Goal: Task Accomplishment & Management: Manage account settings

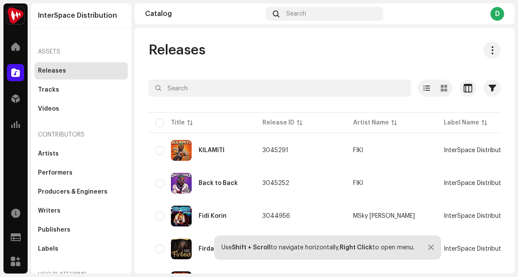
click at [497, 22] on div "Catalog Search D" at bounding box center [325, 13] width 380 height 21
click at [497, 16] on div "D" at bounding box center [497, 14] width 14 height 14
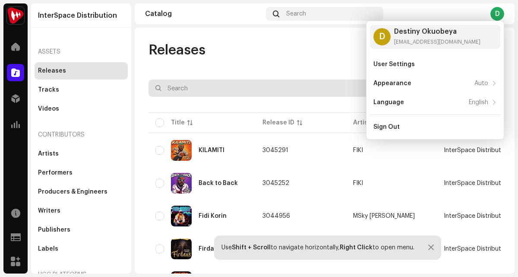
click at [152, 94] on input "text" at bounding box center [280, 87] width 262 height 17
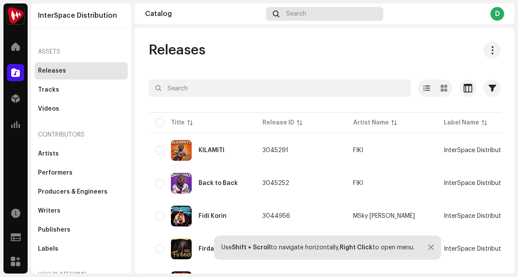
click at [359, 7] on div "Search" at bounding box center [324, 14] width 117 height 14
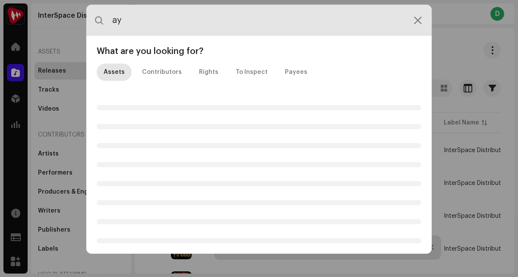
type input "a"
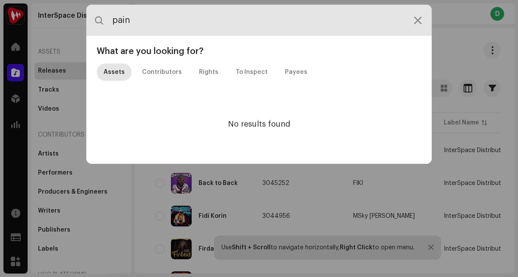
type input "pain"
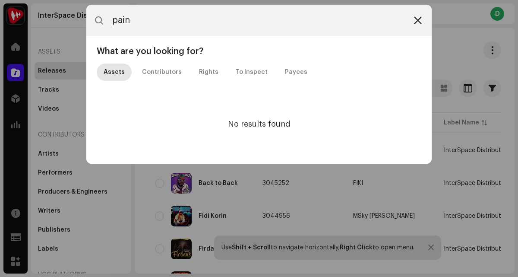
click at [420, 24] on div at bounding box center [418, 20] width 10 height 10
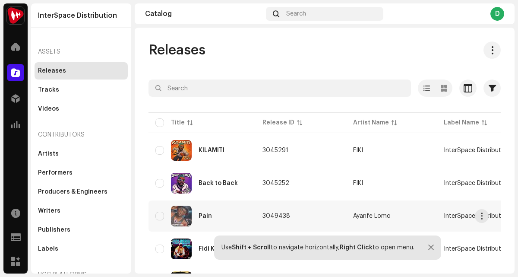
click at [208, 205] on div "Pain" at bounding box center [201, 215] width 93 height 21
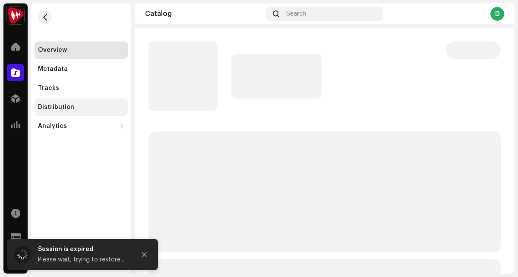
click at [58, 100] on div "Distribution" at bounding box center [81, 106] width 93 height 17
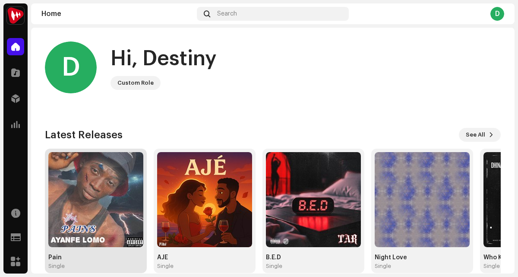
click at [102, 176] on img at bounding box center [95, 199] width 95 height 95
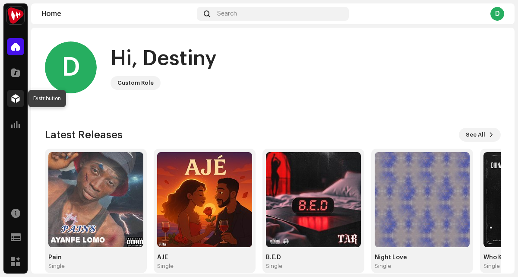
click at [17, 102] on span at bounding box center [15, 98] width 9 height 7
click at [12, 98] on span at bounding box center [15, 98] width 9 height 7
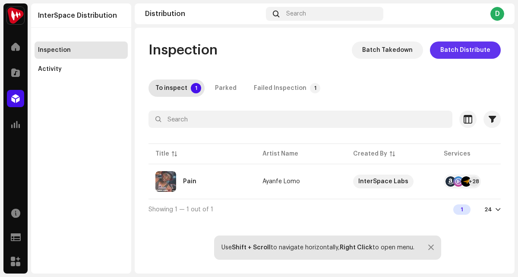
click at [454, 50] on span "Batch Distribute" at bounding box center [465, 49] width 50 height 17
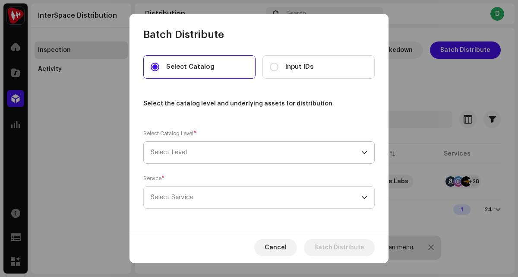
click at [216, 149] on span "Select Level" at bounding box center [256, 153] width 211 height 22
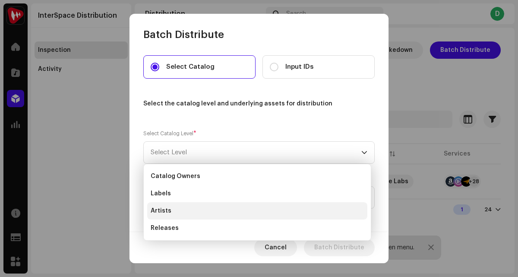
click at [199, 215] on li "Artists" at bounding box center [257, 210] width 220 height 17
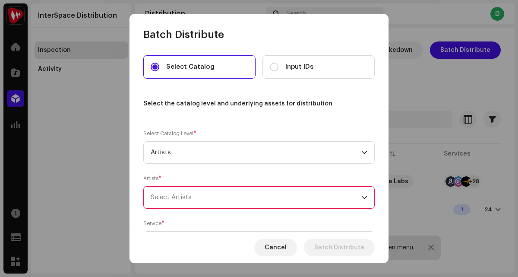
click at [196, 206] on div "Select Artists" at bounding box center [256, 197] width 211 height 22
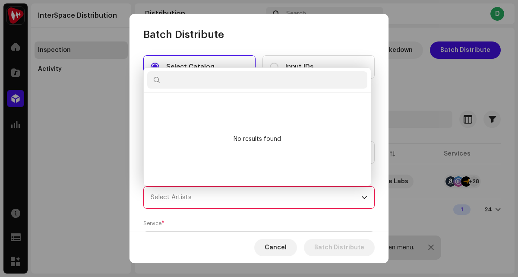
click at [196, 208] on p-multiselect "Select Artists" at bounding box center [258, 197] width 231 height 22
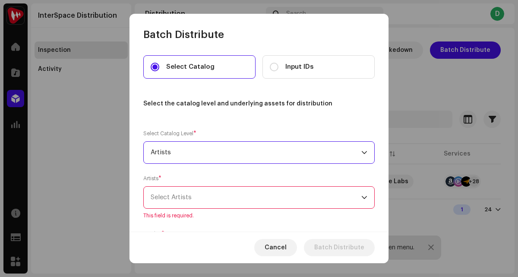
click at [183, 156] on span "Artists" at bounding box center [256, 153] width 211 height 22
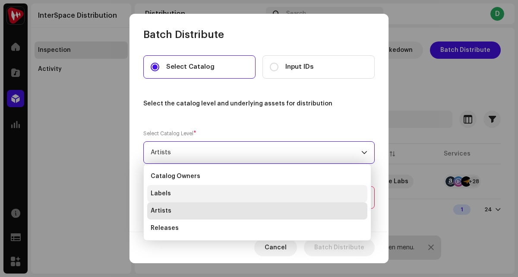
click at [158, 189] on span "Labels" at bounding box center [161, 193] width 20 height 9
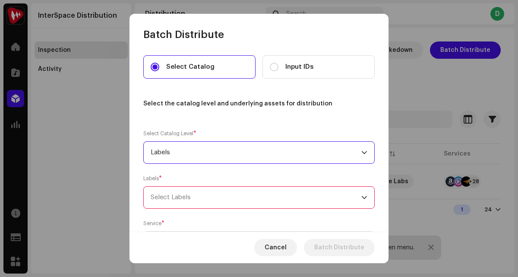
click at [167, 205] on div "Select Labels" at bounding box center [256, 197] width 211 height 22
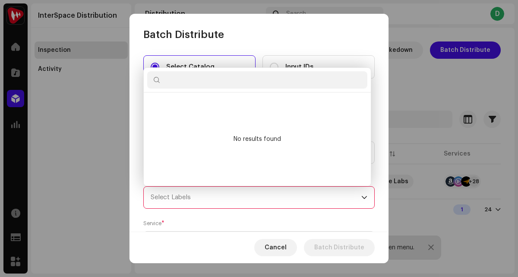
click at [175, 212] on div "Select Catalog Input IDs Select the catalog level and underlying assets for dis…" at bounding box center [258, 175] width 231 height 241
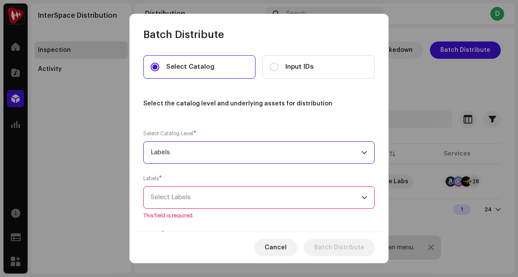
click at [160, 152] on span "Labels" at bounding box center [256, 153] width 211 height 22
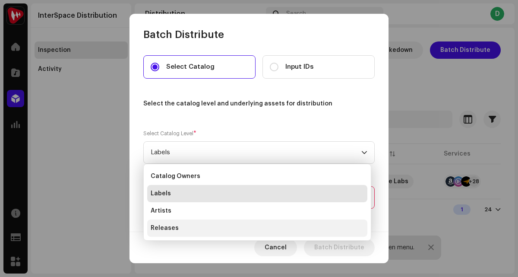
click at [166, 228] on span "Releases" at bounding box center [165, 228] width 28 height 9
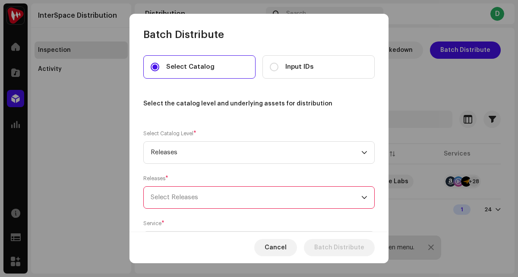
click at [177, 187] on div "Select Releases" at bounding box center [256, 197] width 211 height 22
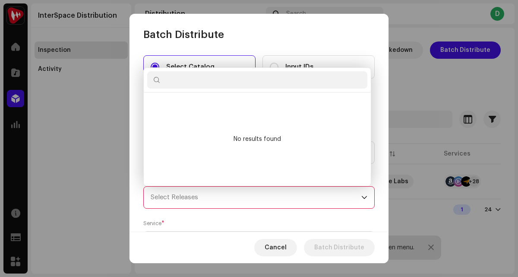
click at [172, 198] on div "Select Releases" at bounding box center [256, 197] width 211 height 22
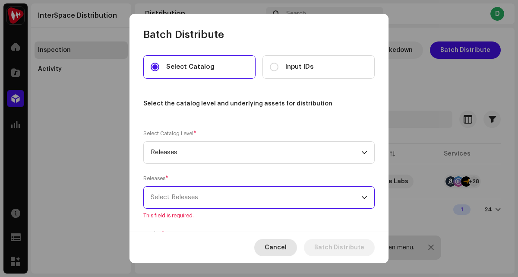
click at [274, 247] on span "Cancel" at bounding box center [276, 247] width 22 height 17
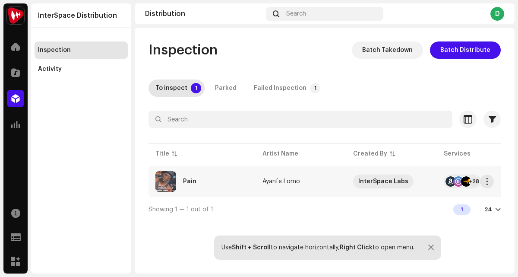
click at [189, 190] on div "Pain" at bounding box center [201, 181] width 93 height 21
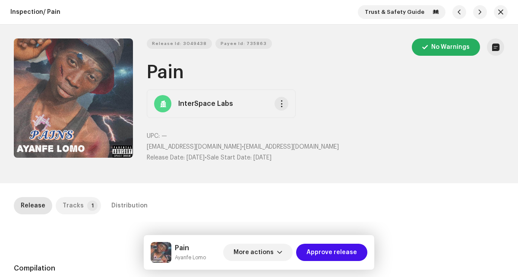
click at [67, 203] on div "Tracks" at bounding box center [73, 205] width 21 height 17
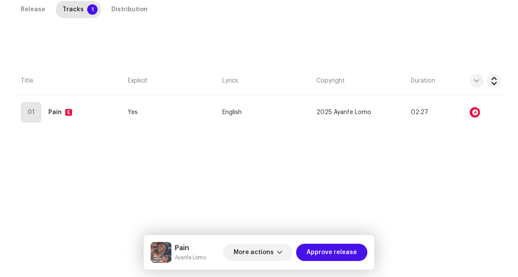
scroll to position [197, 0]
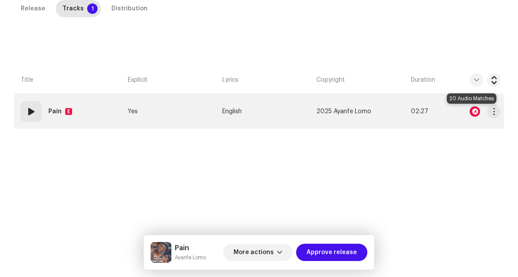
click at [470, 111] on div at bounding box center [475, 111] width 10 height 10
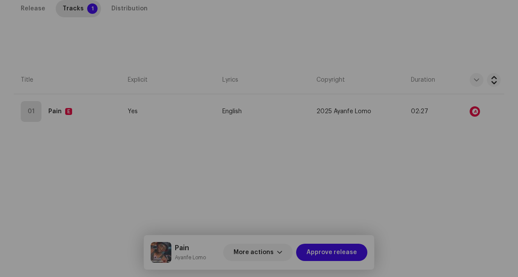
scroll to position [2687, 0]
click at [410, 212] on div "Audio Recognition by Remix/Sample 20 All results require review/listening to av…" at bounding box center [259, 138] width 518 height 277
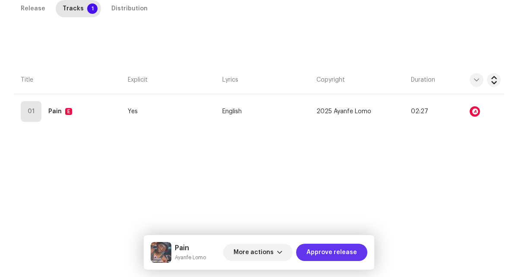
click at [321, 245] on span "Approve release" at bounding box center [332, 251] width 51 height 17
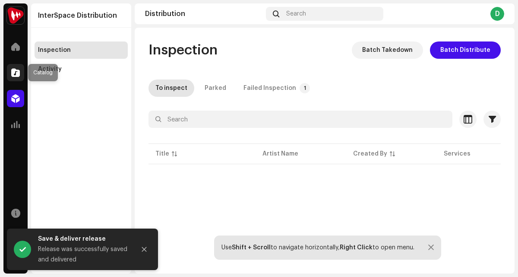
click at [15, 74] on span at bounding box center [15, 72] width 9 height 7
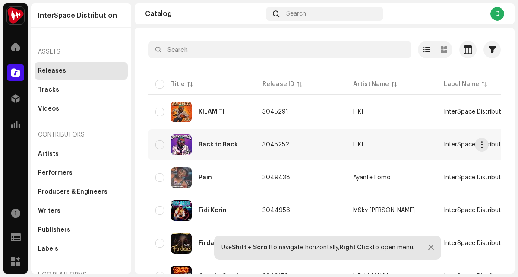
scroll to position [41, 0]
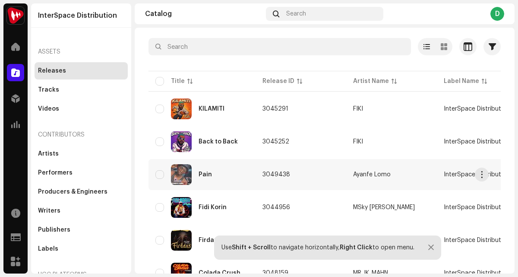
click at [203, 174] on div "Pain" at bounding box center [205, 174] width 13 height 6
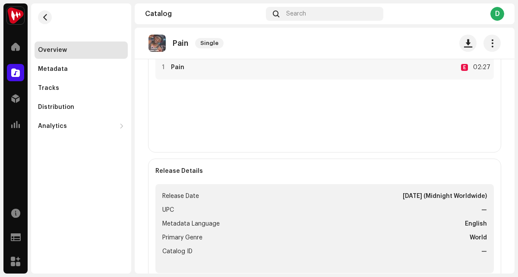
scroll to position [235, 0]
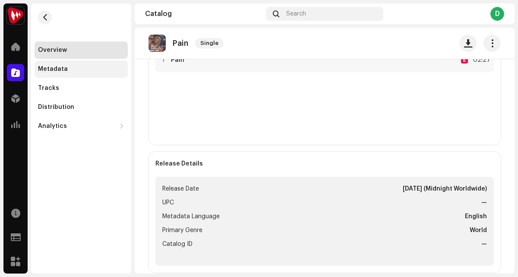
click at [93, 71] on div "Metadata" at bounding box center [81, 69] width 86 height 7
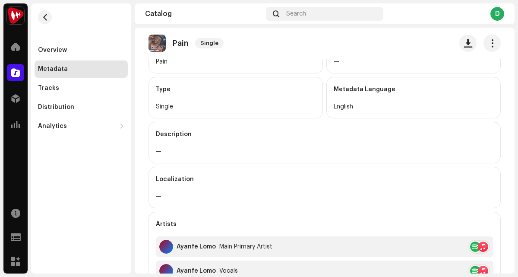
scroll to position [119, 0]
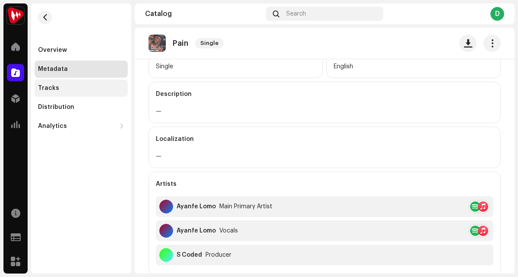
click at [100, 92] on div "Tracks" at bounding box center [81, 87] width 93 height 17
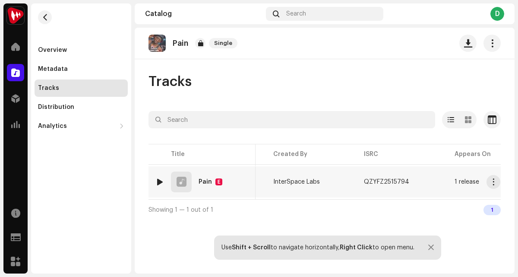
scroll to position [0, 183]
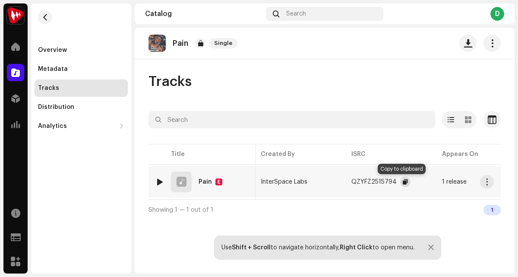
click at [403, 180] on span "button" at bounding box center [405, 181] width 5 height 7
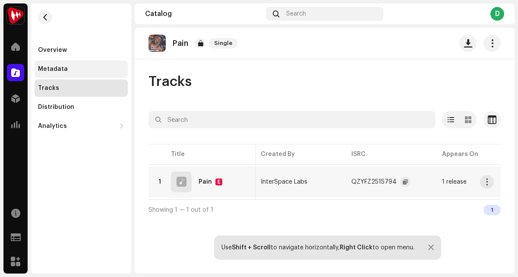
click at [86, 74] on div "Metadata" at bounding box center [81, 68] width 93 height 17
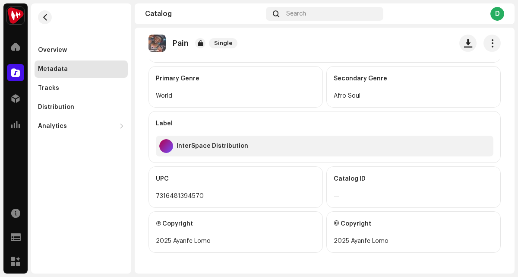
scroll to position [327, 0]
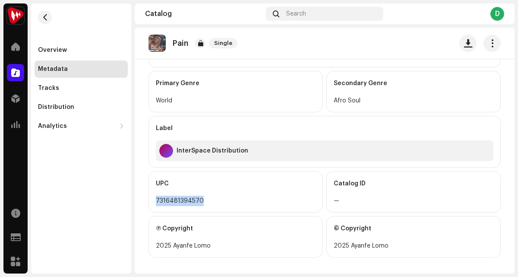
drag, startPoint x: 207, startPoint y: 202, endPoint x: 142, endPoint y: 197, distance: 65.0
click at [142, 201] on div "Metadata Release Title Pain Title Version — Type Single Metadata Language Engli…" at bounding box center [325, 12] width 380 height 532
copy div "7316481394570"
